Goal: Transaction & Acquisition: Purchase product/service

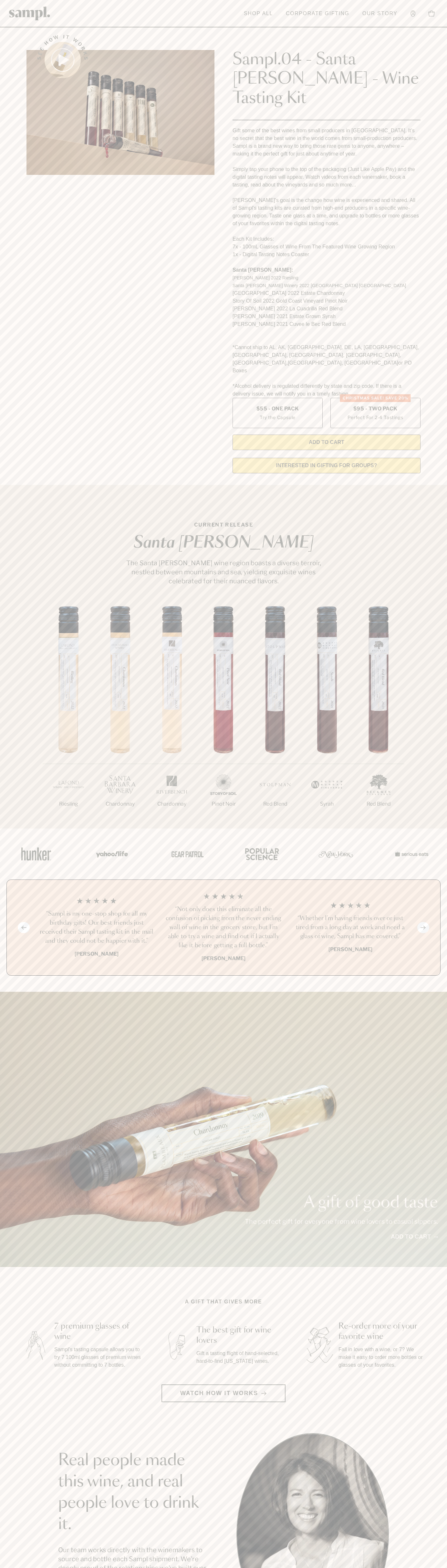
click at [412, 13] on icon at bounding box center [413, 13] width 5 height 7
click at [445, 665] on div "1/7 Riesling 2/7 Chardonnay 3/7" at bounding box center [224, 717] width 447 height 222
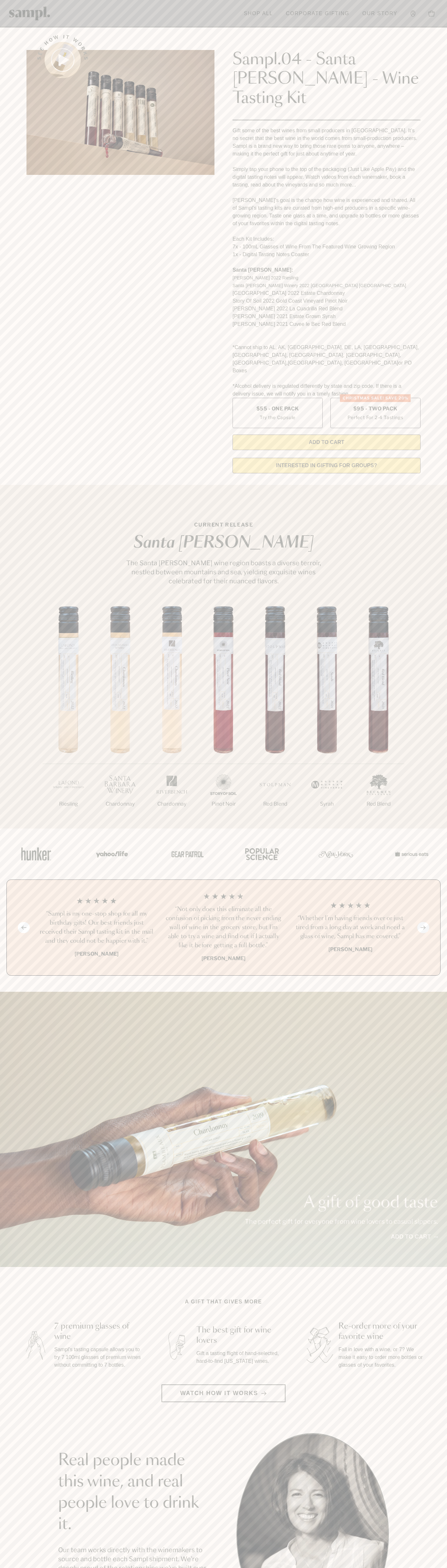
click at [323, 1567] on html "Skip to main content Toggle navigation menu Shop All Corporate Gifting Our Stor…" at bounding box center [224, 1304] width 447 height 2608
click at [21, 497] on section "CURRENT RELEASE Santa Barbara The Santa Barbara wine region boasts a diverse te…" at bounding box center [224, 657] width 447 height 343
